Goal: Task Accomplishment & Management: Use online tool/utility

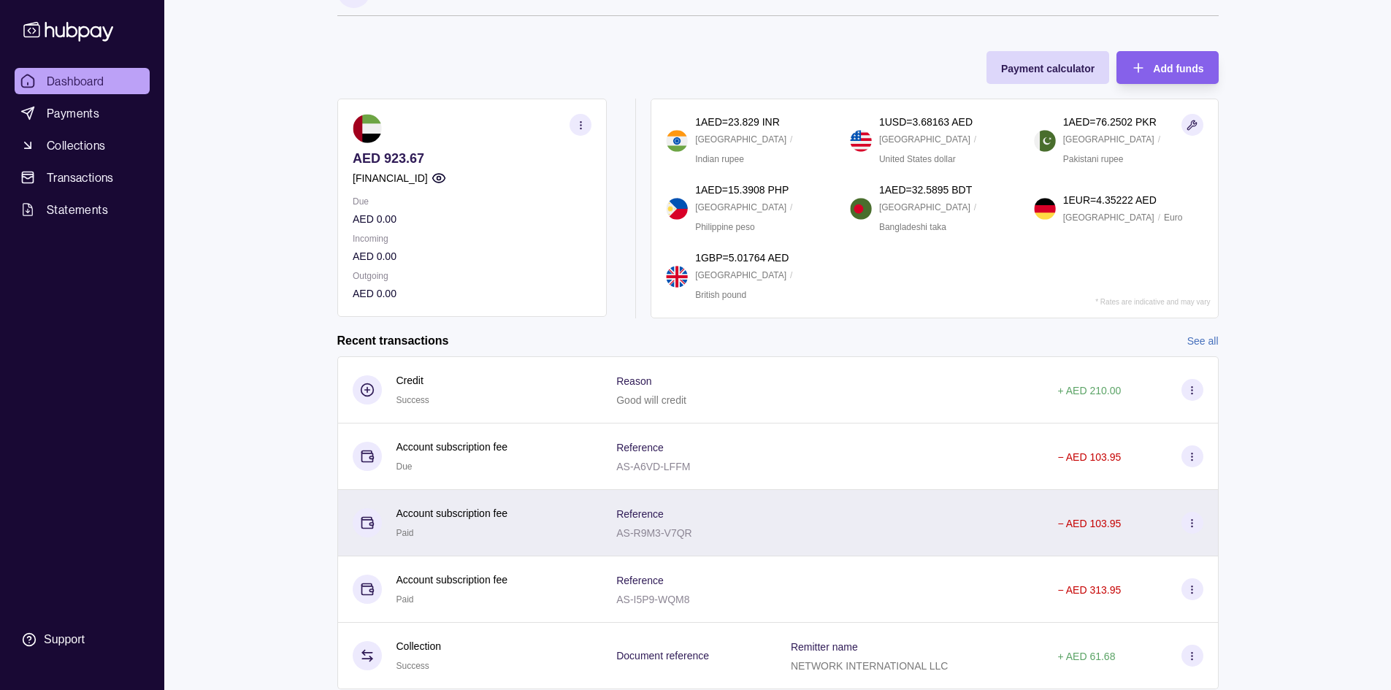
scroll to position [87, 0]
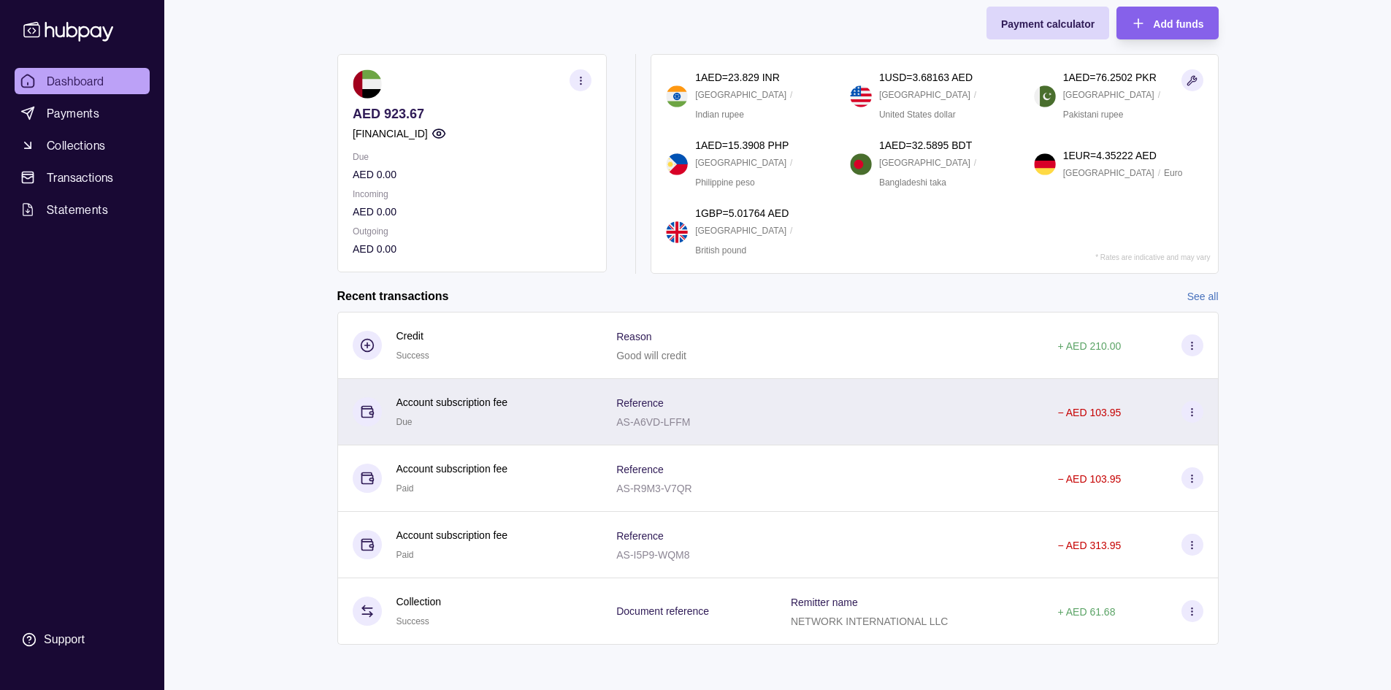
click at [1197, 411] on section at bounding box center [1192, 412] width 22 height 22
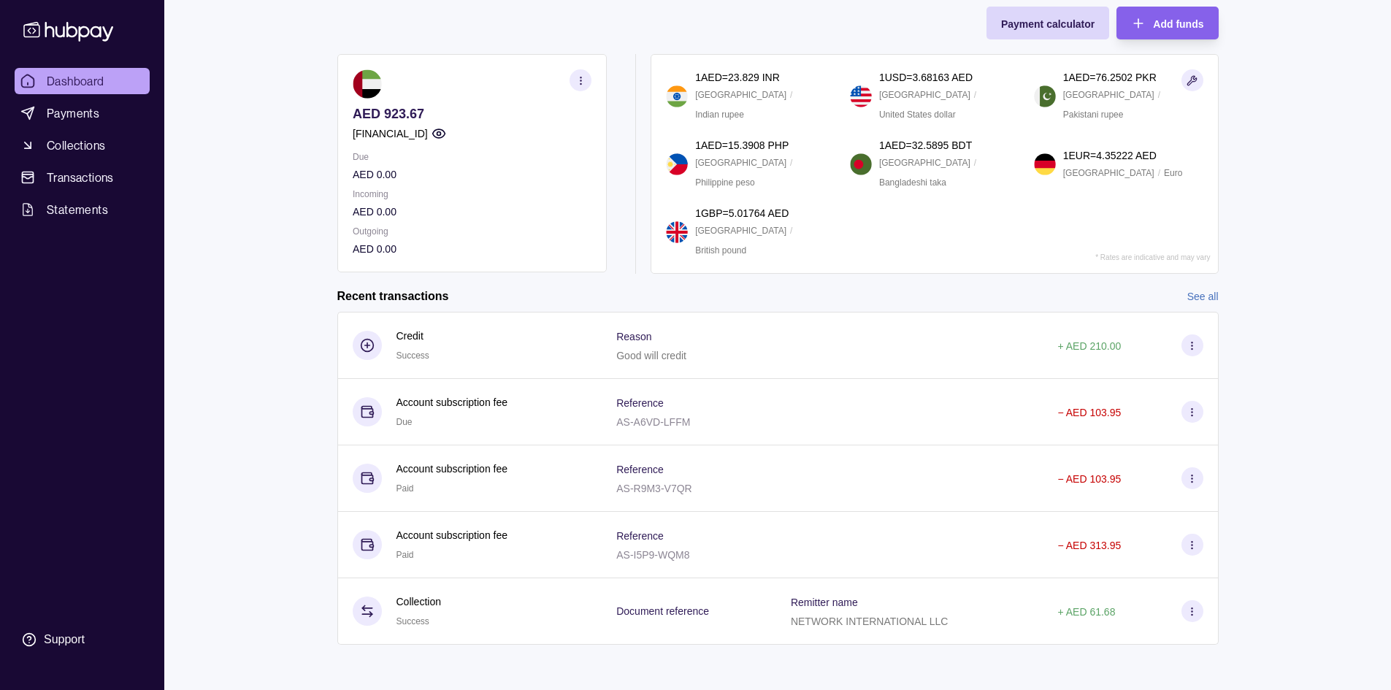
click at [690, 299] on html "Dashboard Payments Collections Transactions Statements Support M Hello, [PERSON…" at bounding box center [695, 302] width 1391 height 778
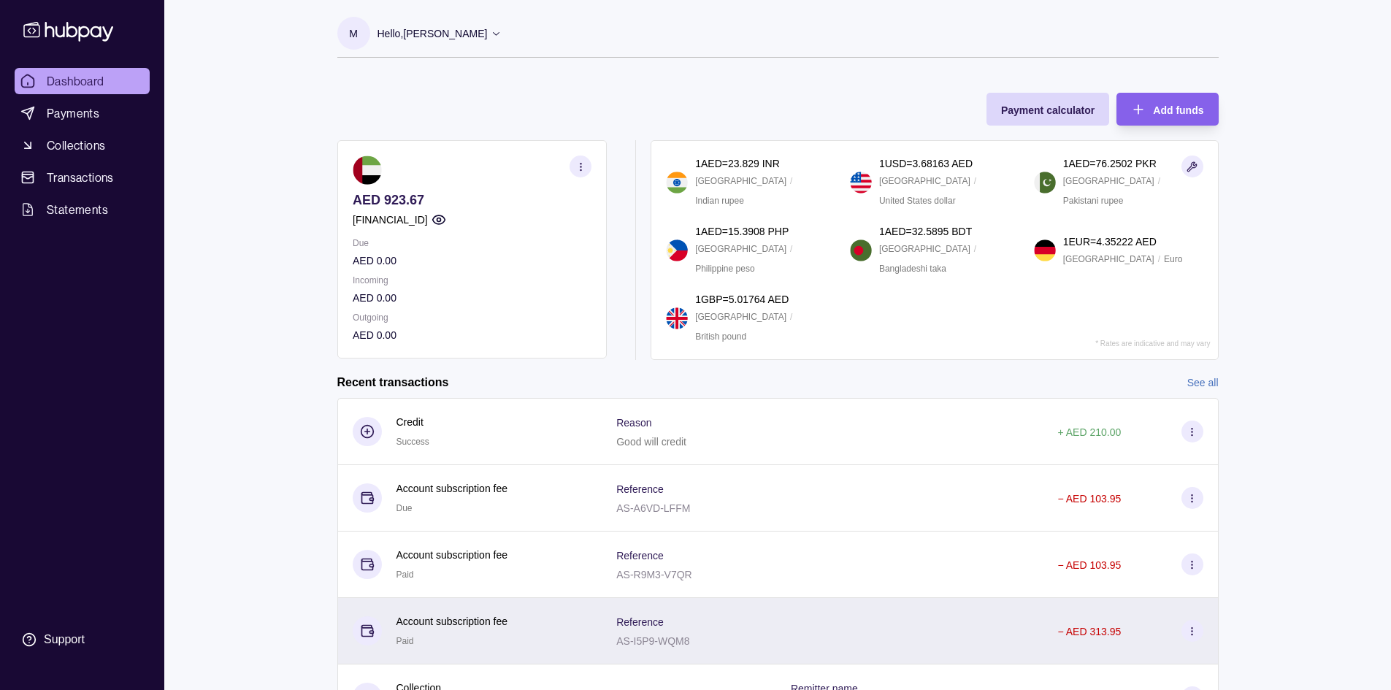
scroll to position [0, 0]
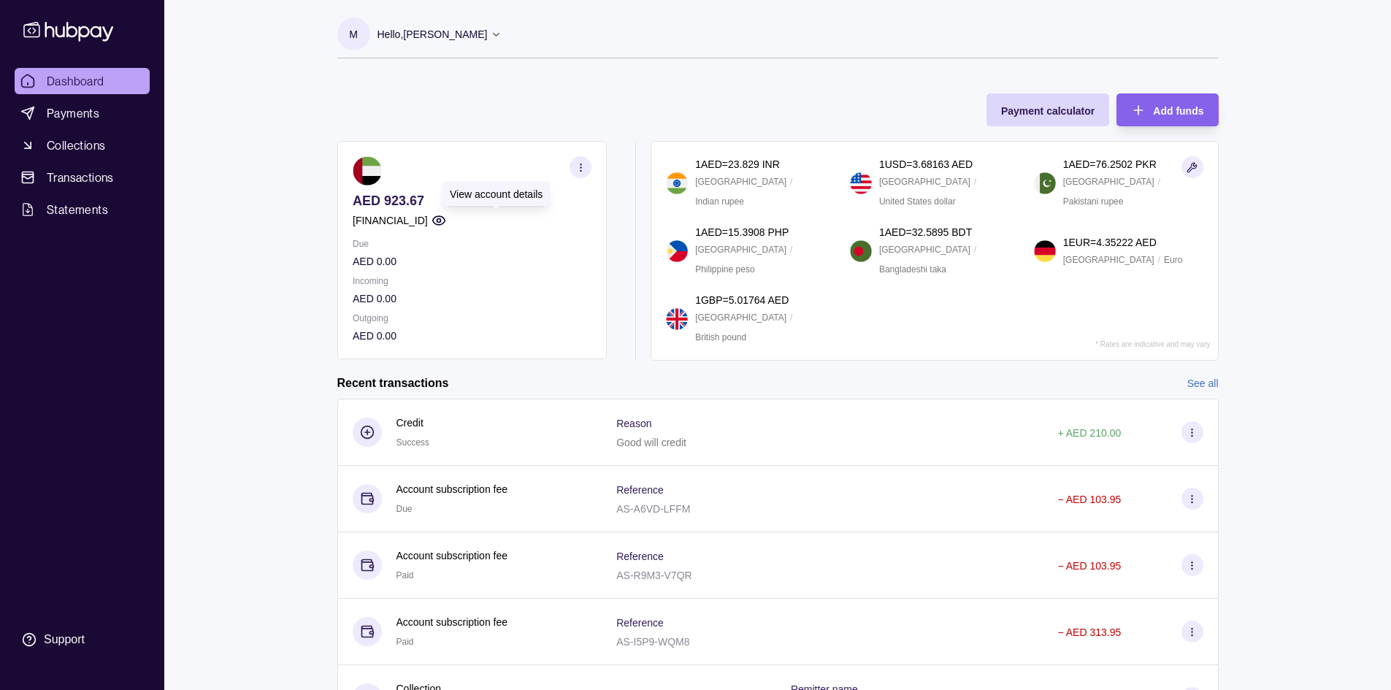
click at [445, 220] on icon "button" at bounding box center [438, 220] width 15 height 15
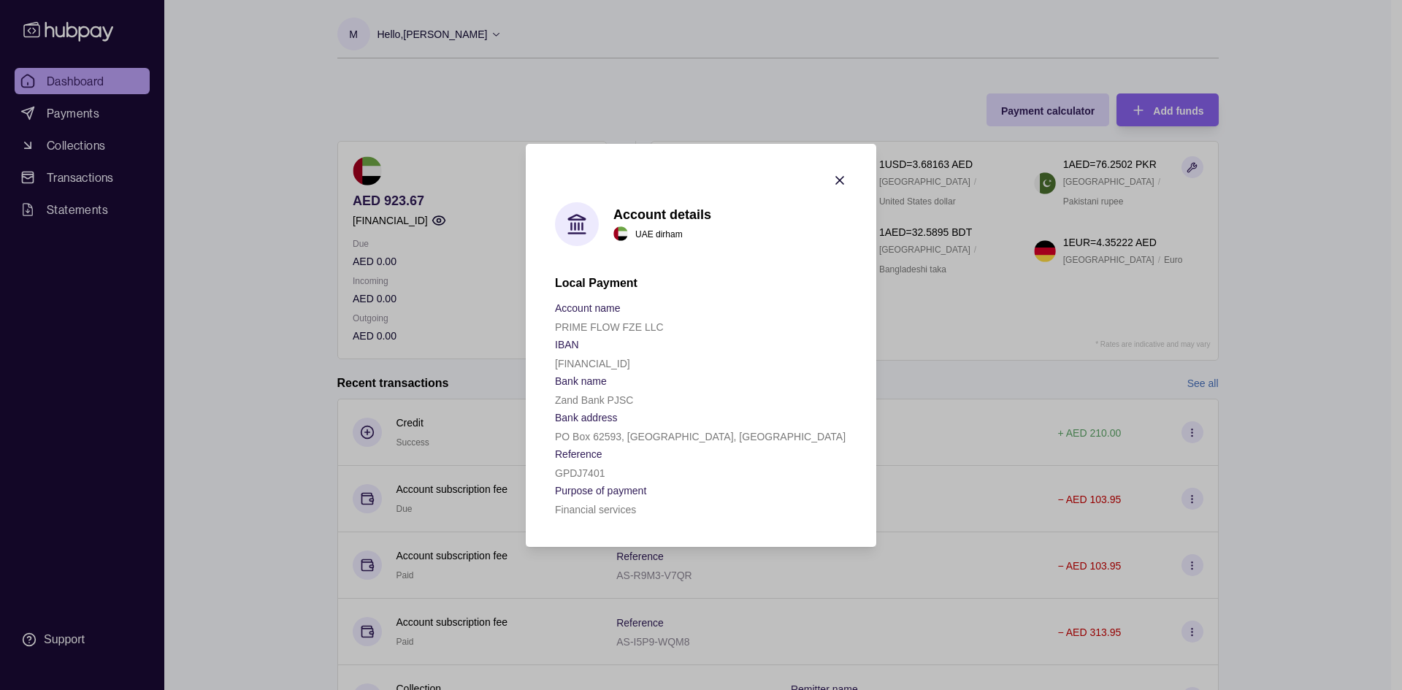
click at [835, 180] on icon "button" at bounding box center [839, 180] width 15 height 15
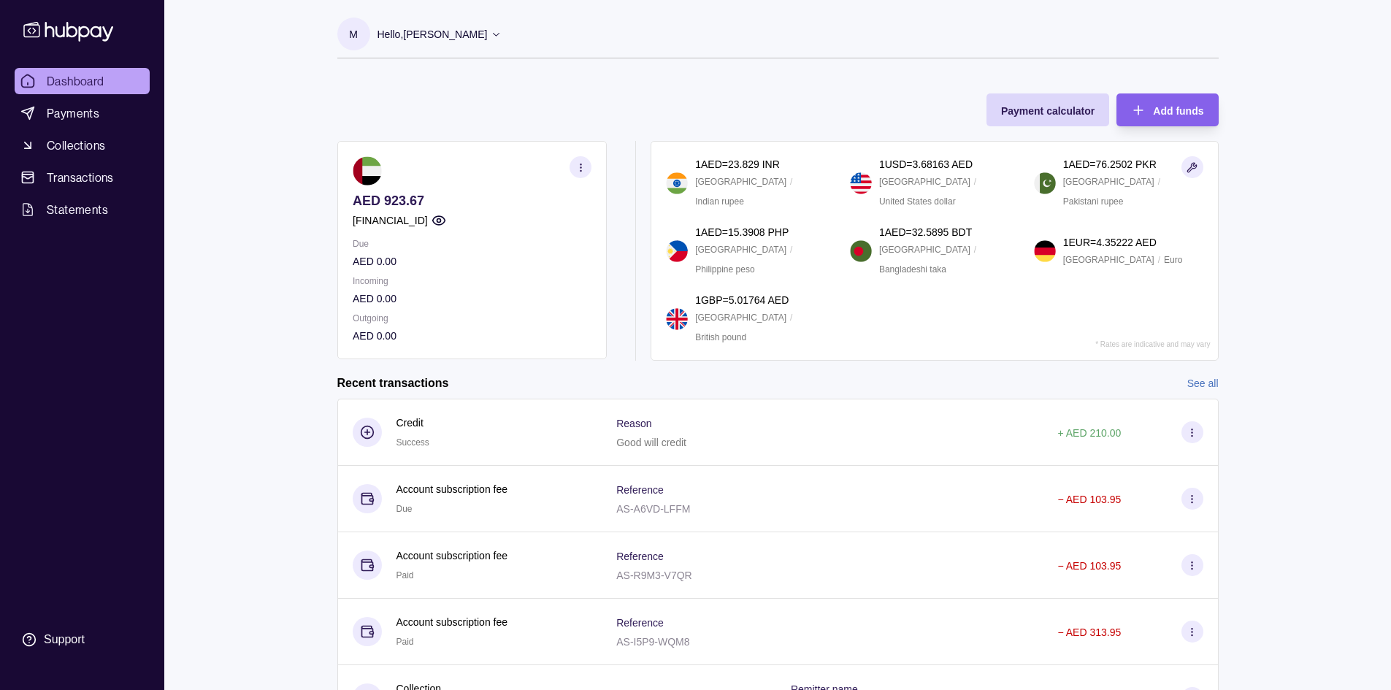
scroll to position [87, 0]
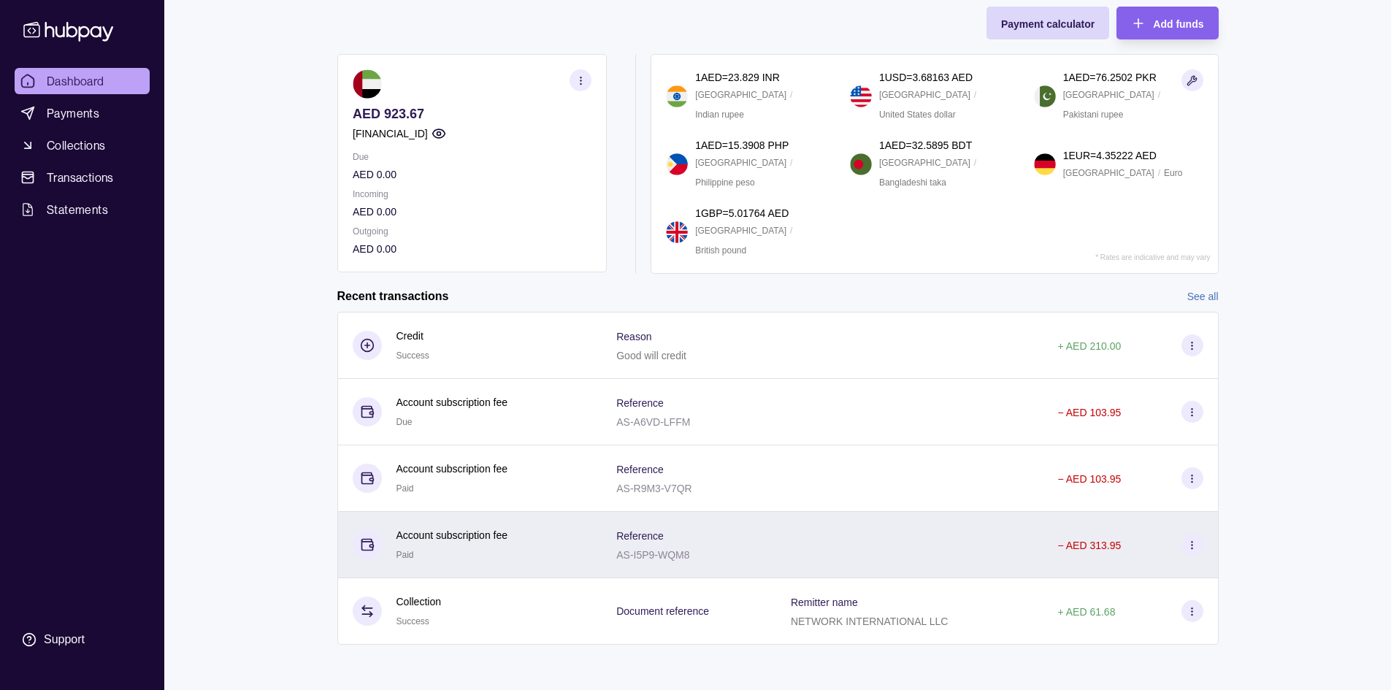
click at [1198, 542] on section at bounding box center [1192, 545] width 22 height 22
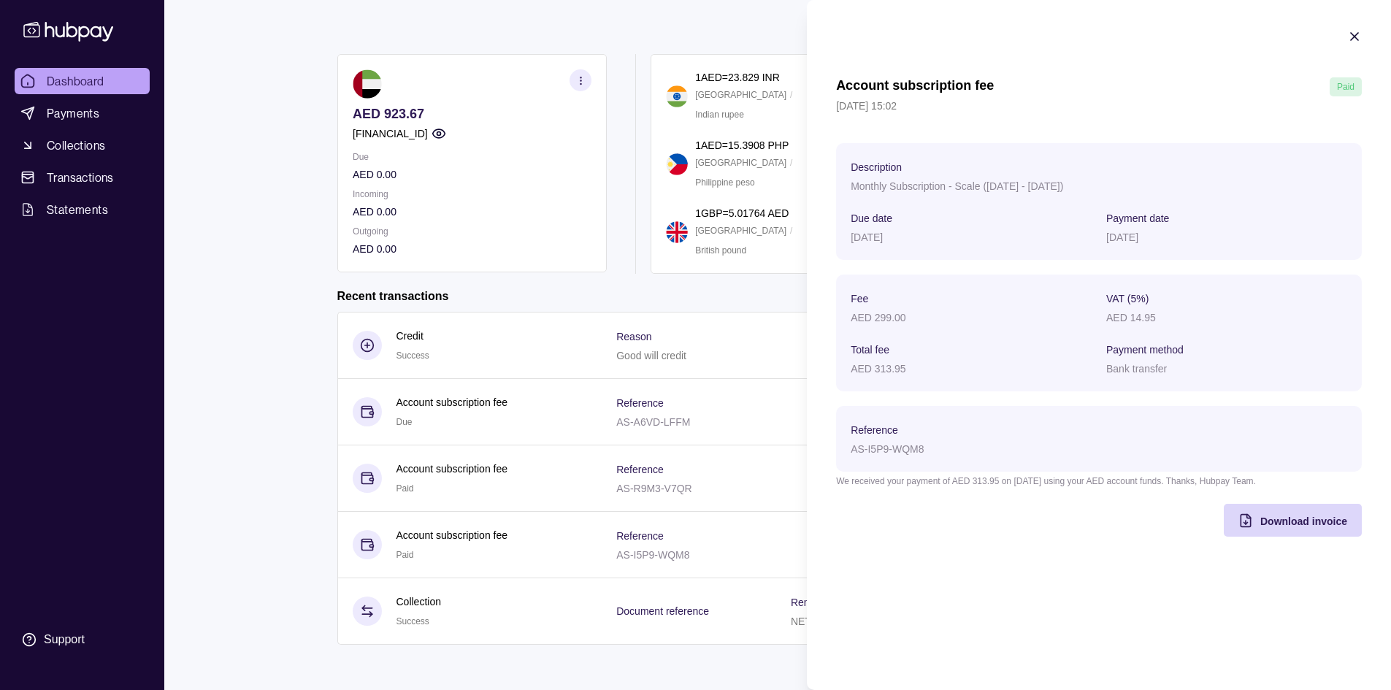
click at [733, 386] on html "Dashboard Payments Collections Transactions Statements Support M Hello, [PERSON…" at bounding box center [695, 302] width 1391 height 778
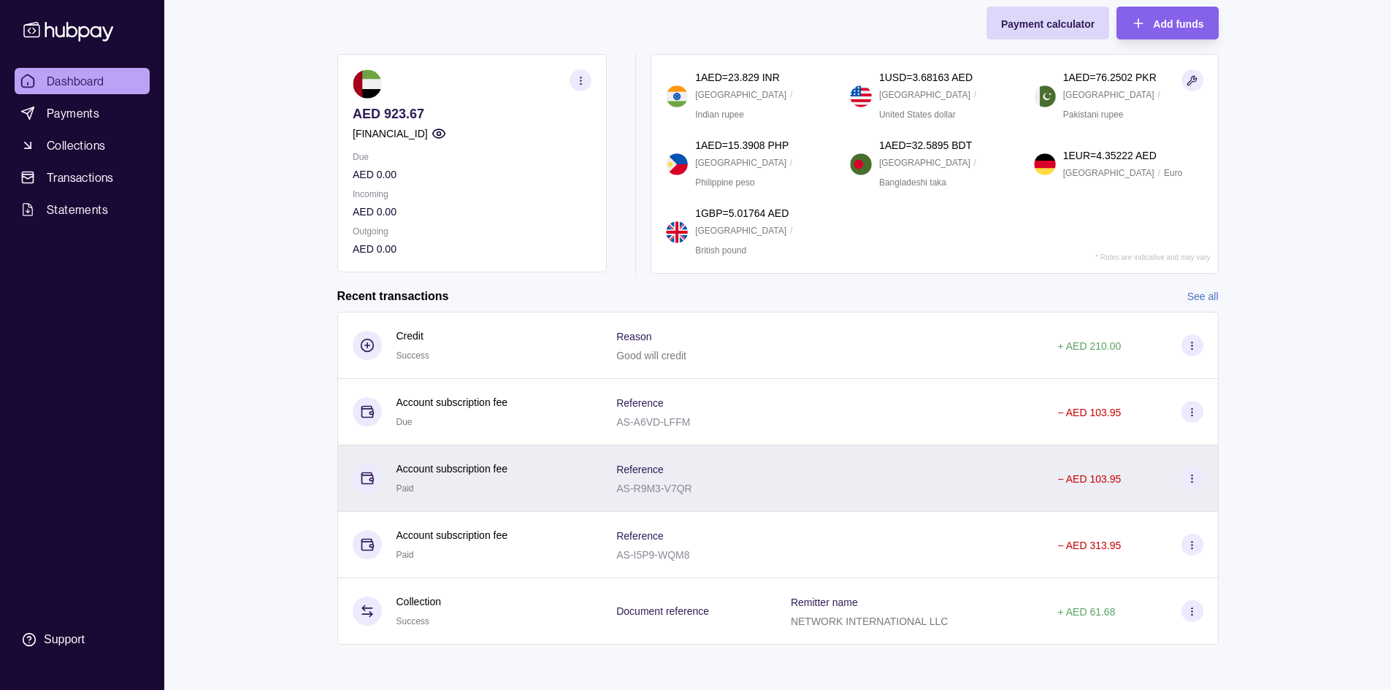
click at [1196, 476] on icon at bounding box center [1191, 478] width 11 height 11
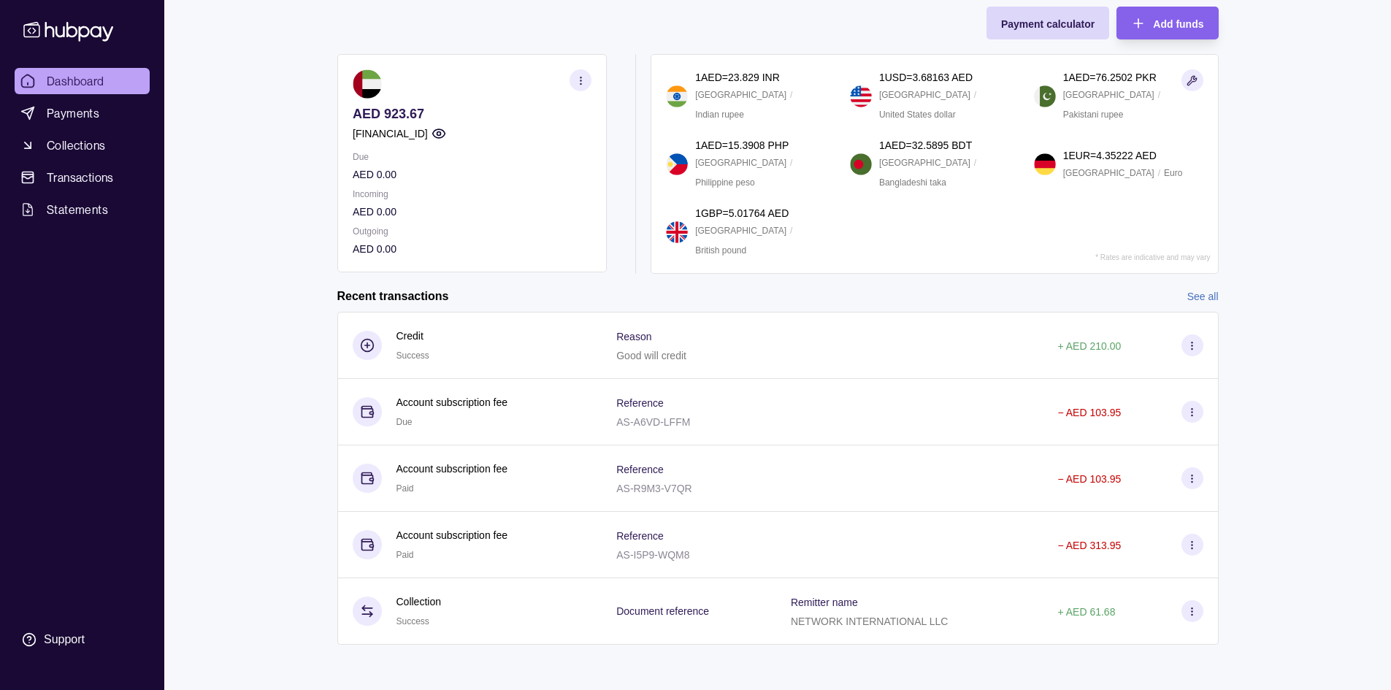
click at [754, 393] on html "Dashboard Payments Collections Transactions Statements Support M Hello, [PERSON…" at bounding box center [695, 302] width 1391 height 778
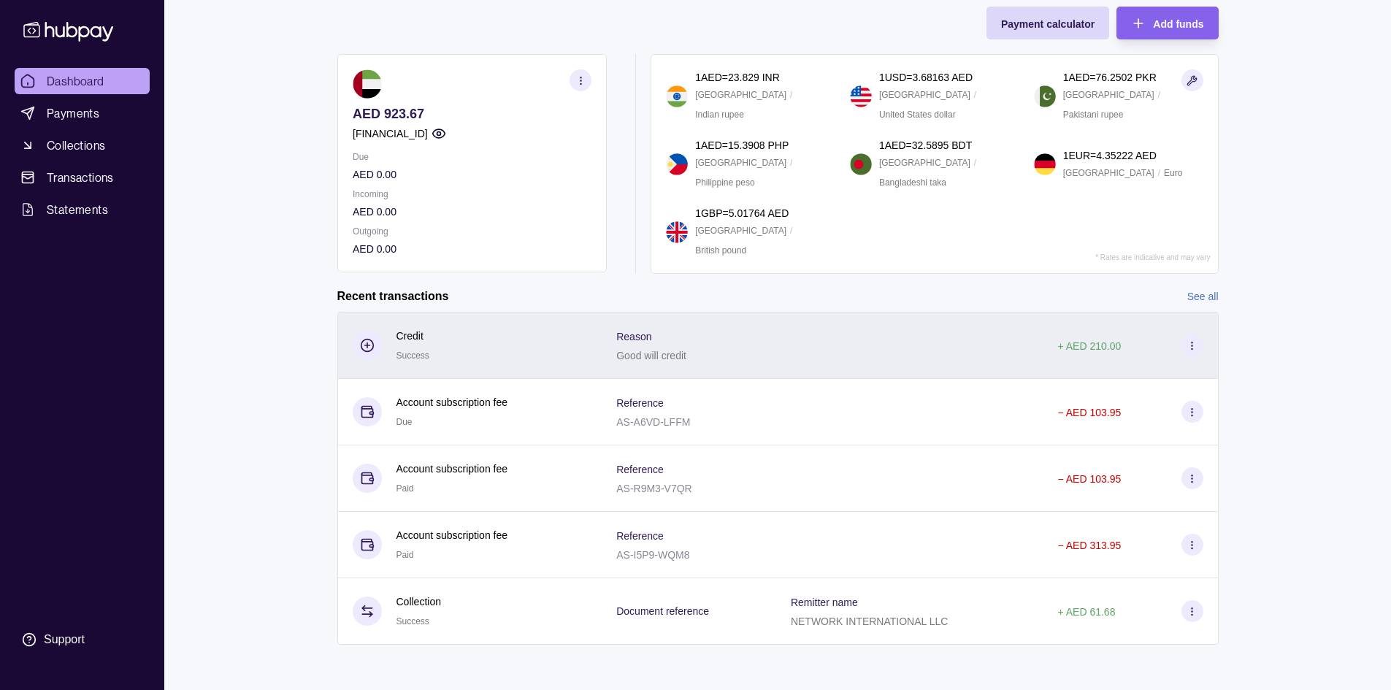
click at [1193, 345] on icon at bounding box center [1191, 345] width 11 height 11
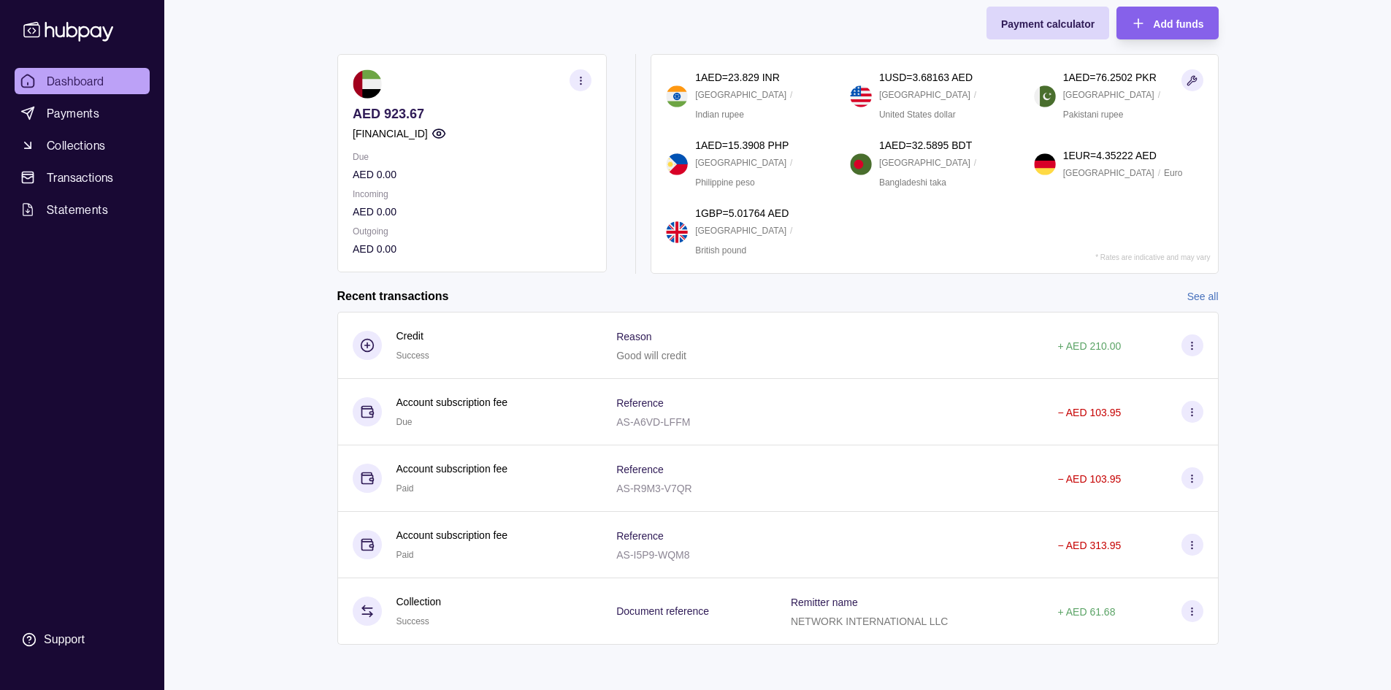
click at [728, 393] on html "Dashboard Payments Collections Transactions Statements Support M Hello, [PERSON…" at bounding box center [695, 302] width 1391 height 778
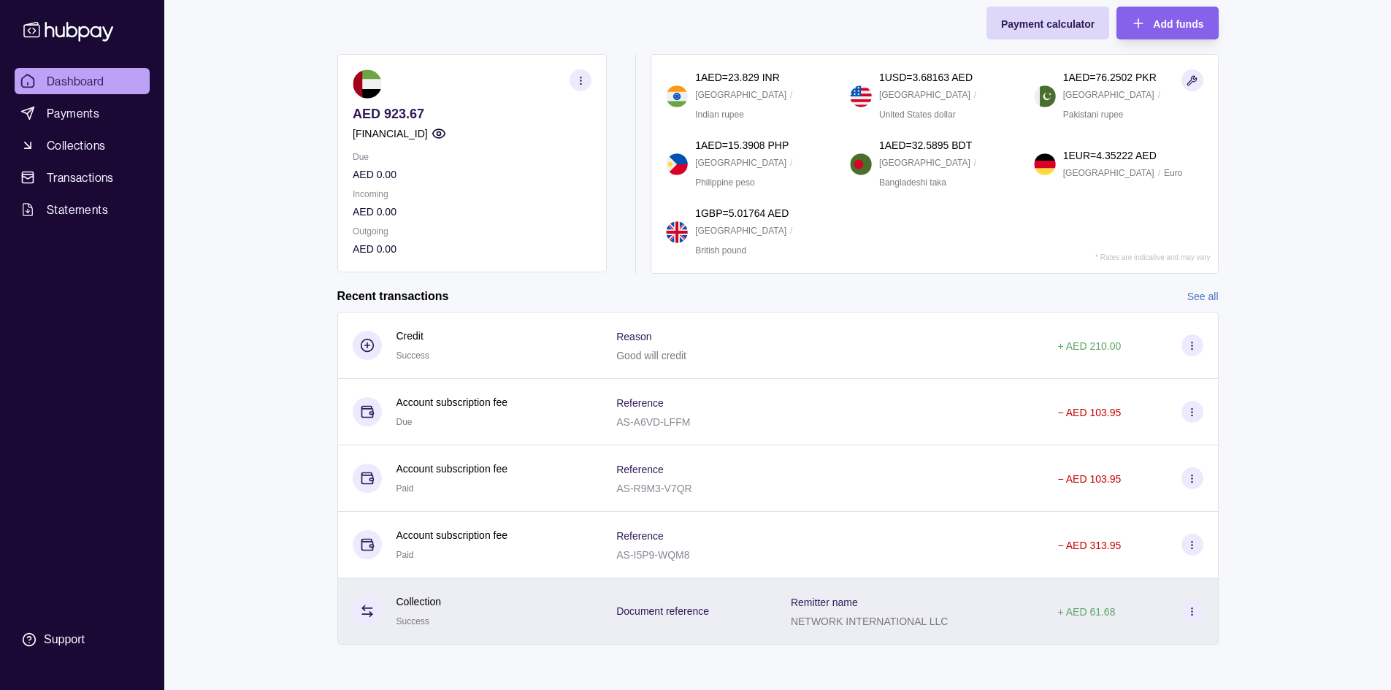
click at [1188, 606] on icon at bounding box center [1191, 611] width 11 height 11
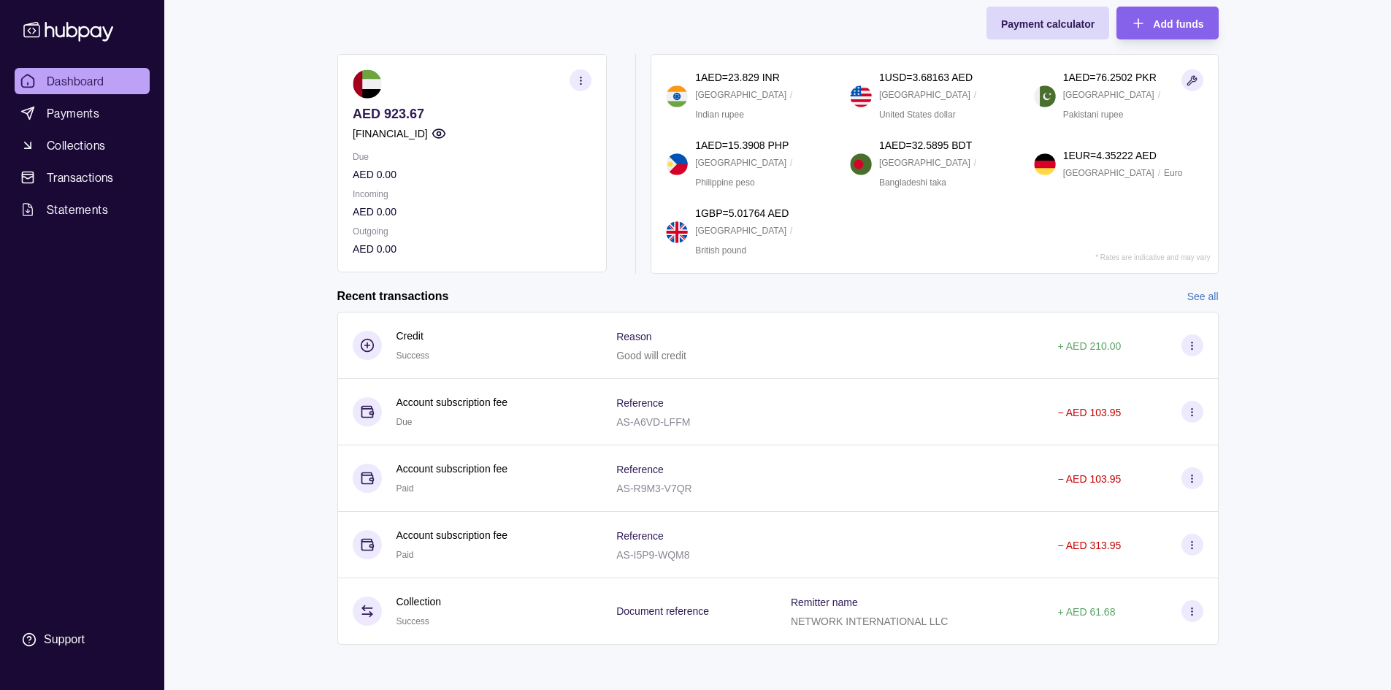
click at [677, 274] on html "Dashboard Payments Collections Transactions Statements Support M Hello, [PERSON…" at bounding box center [695, 302] width 1391 height 778
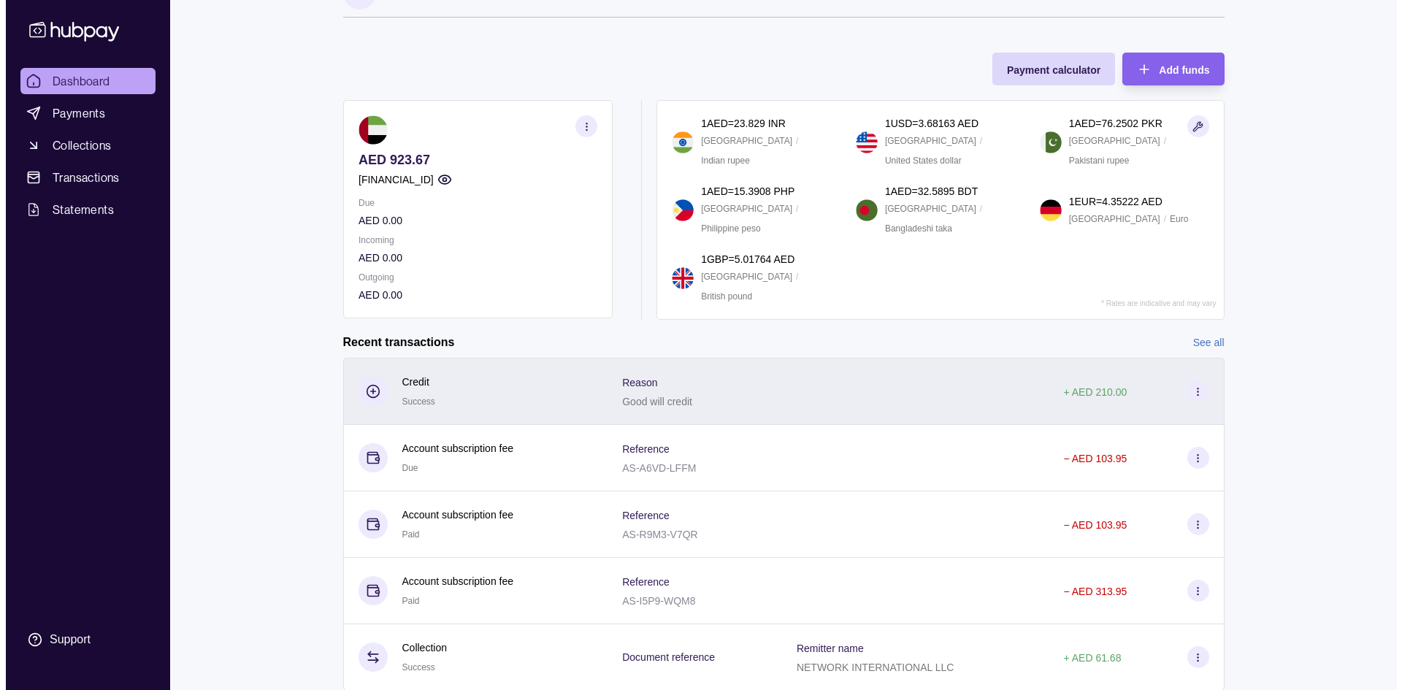
scroll to position [0, 0]
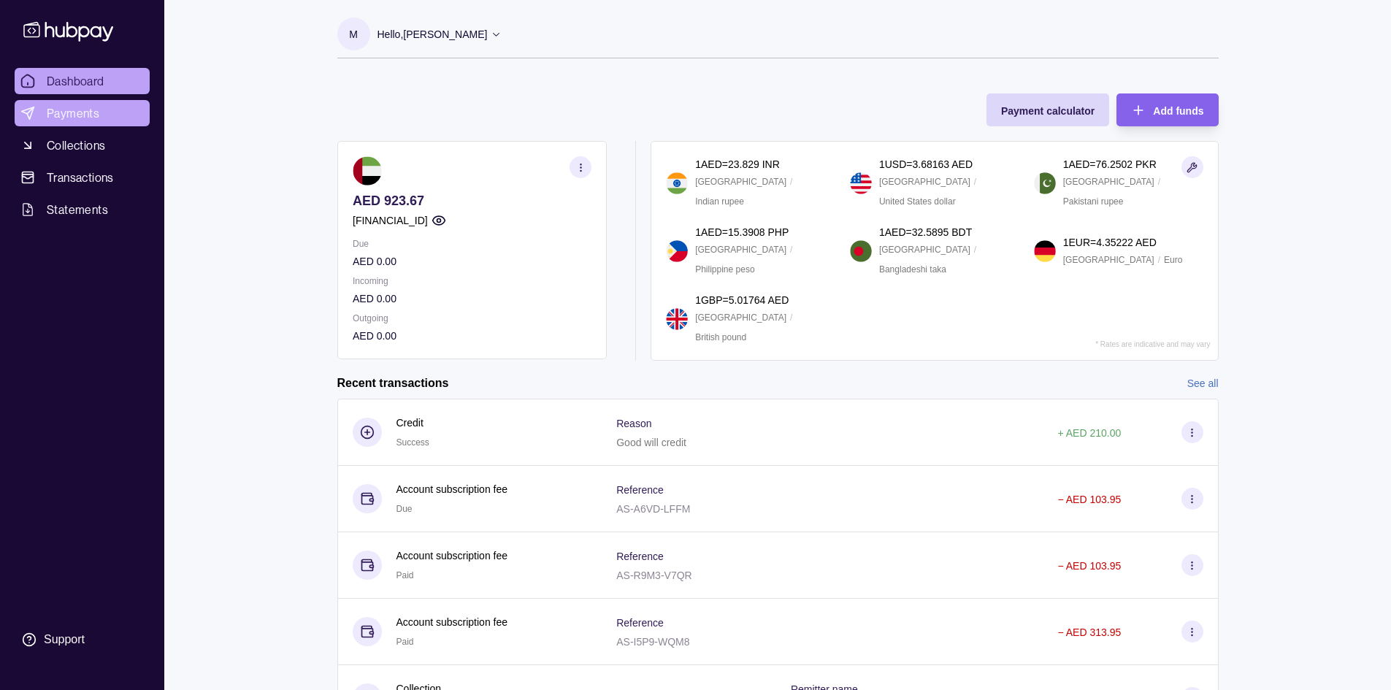
click at [84, 123] on link "Payments" at bounding box center [82, 113] width 135 height 26
